Goal: Transaction & Acquisition: Subscribe to service/newsletter

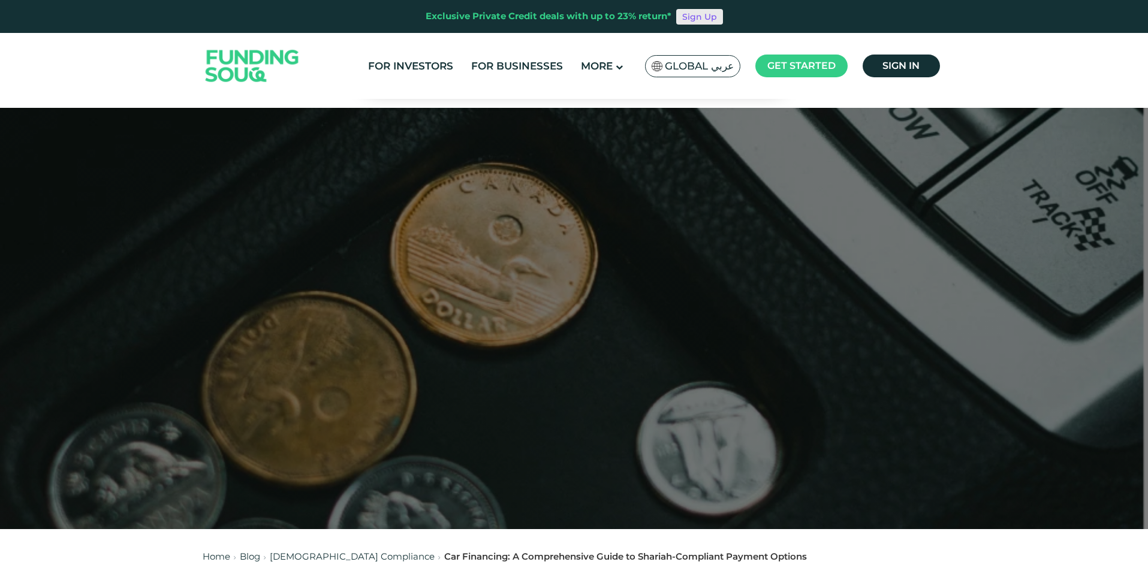
click at [695, 15] on link "Sign Up" at bounding box center [699, 17] width 47 height 16
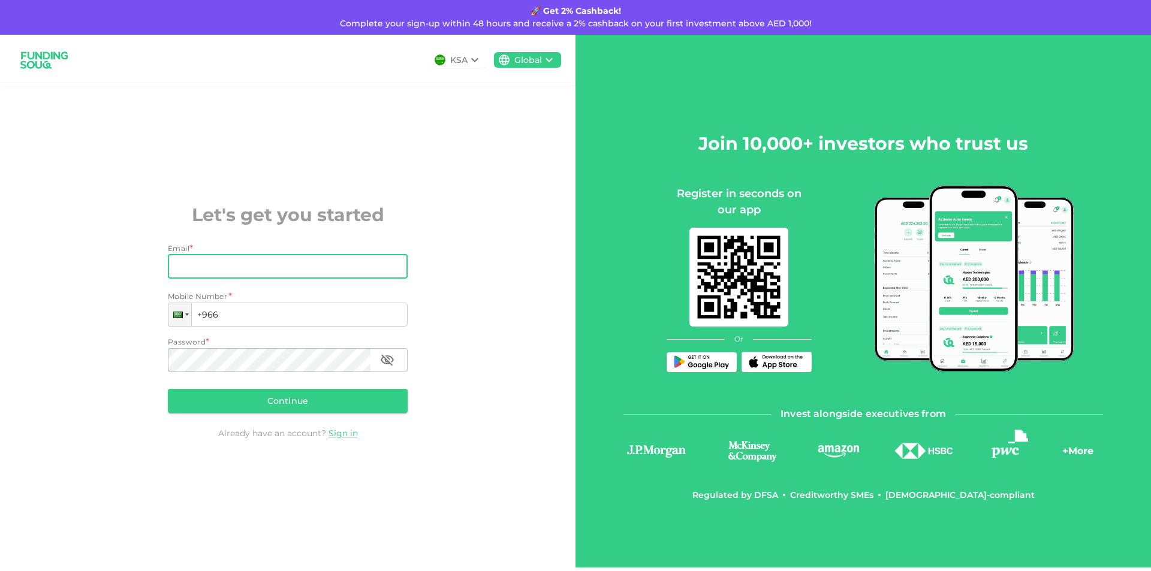
click at [298, 264] on input "Email" at bounding box center [281, 267] width 227 height 24
click at [258, 315] on input "+966" at bounding box center [288, 315] width 240 height 24
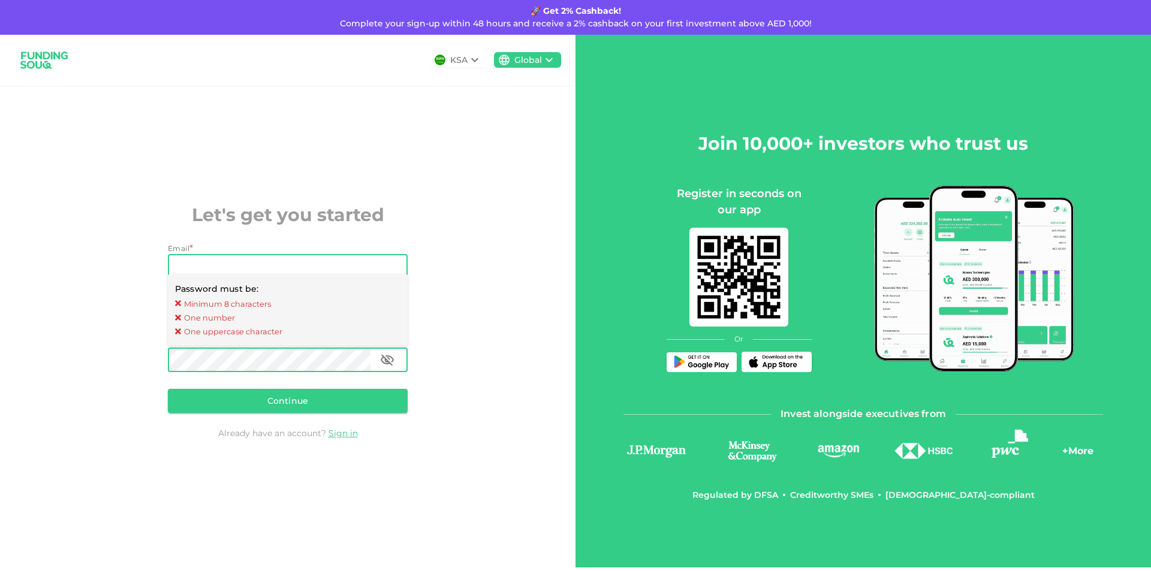
click at [290, 263] on input "Email" at bounding box center [281, 267] width 227 height 24
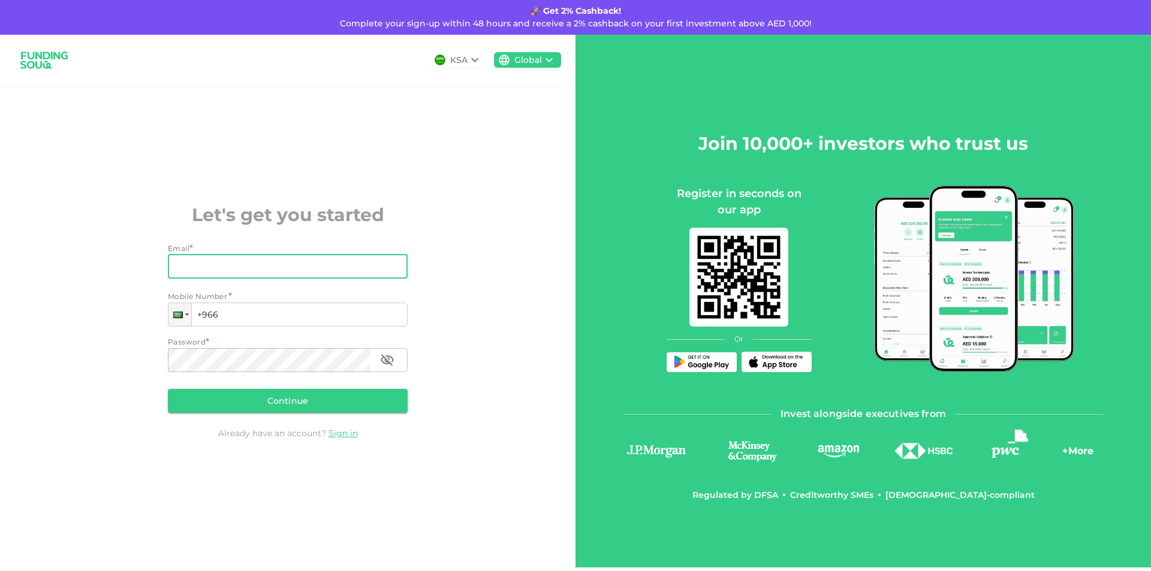
click at [483, 58] on div "KSA" at bounding box center [458, 60] width 57 height 16
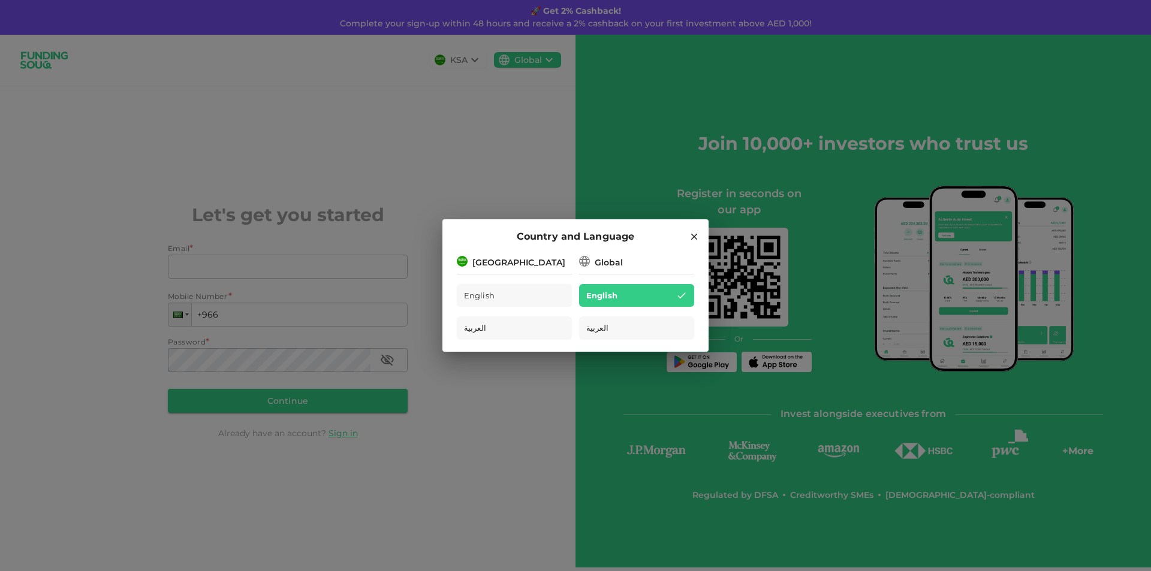
click at [549, 260] on div "[GEOGRAPHIC_DATA]" at bounding box center [514, 261] width 115 height 15
click at [498, 257] on div "[GEOGRAPHIC_DATA]" at bounding box center [518, 263] width 93 height 13
click at [697, 231] on icon at bounding box center [694, 236] width 11 height 11
